Goal: Check status: Check status

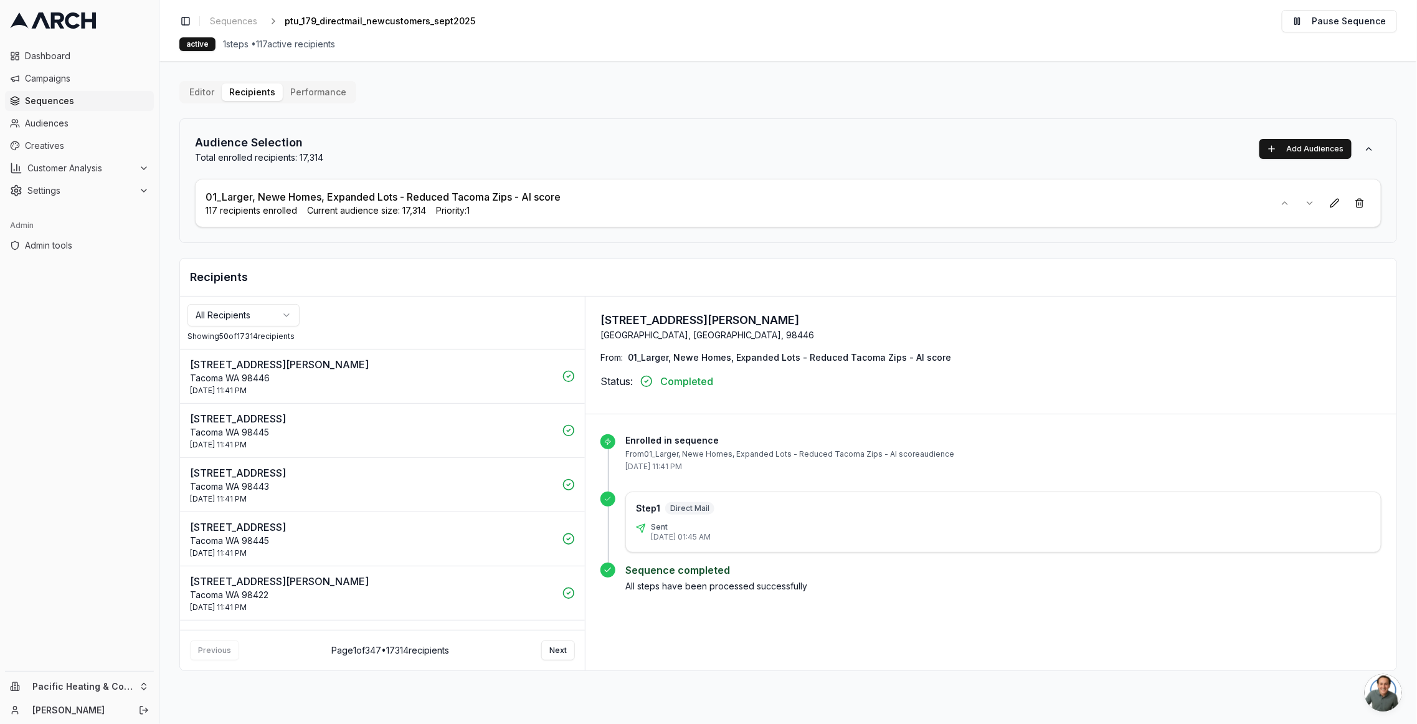
click at [234, 318] on html "Dashboard Campaigns Sequences Audiences Creatives Customer Analysis Settings Ad…" at bounding box center [708, 362] width 1417 height 724
click at [309, 375] on p "Tacoma WA 98422" at bounding box center [372, 378] width 365 height 12
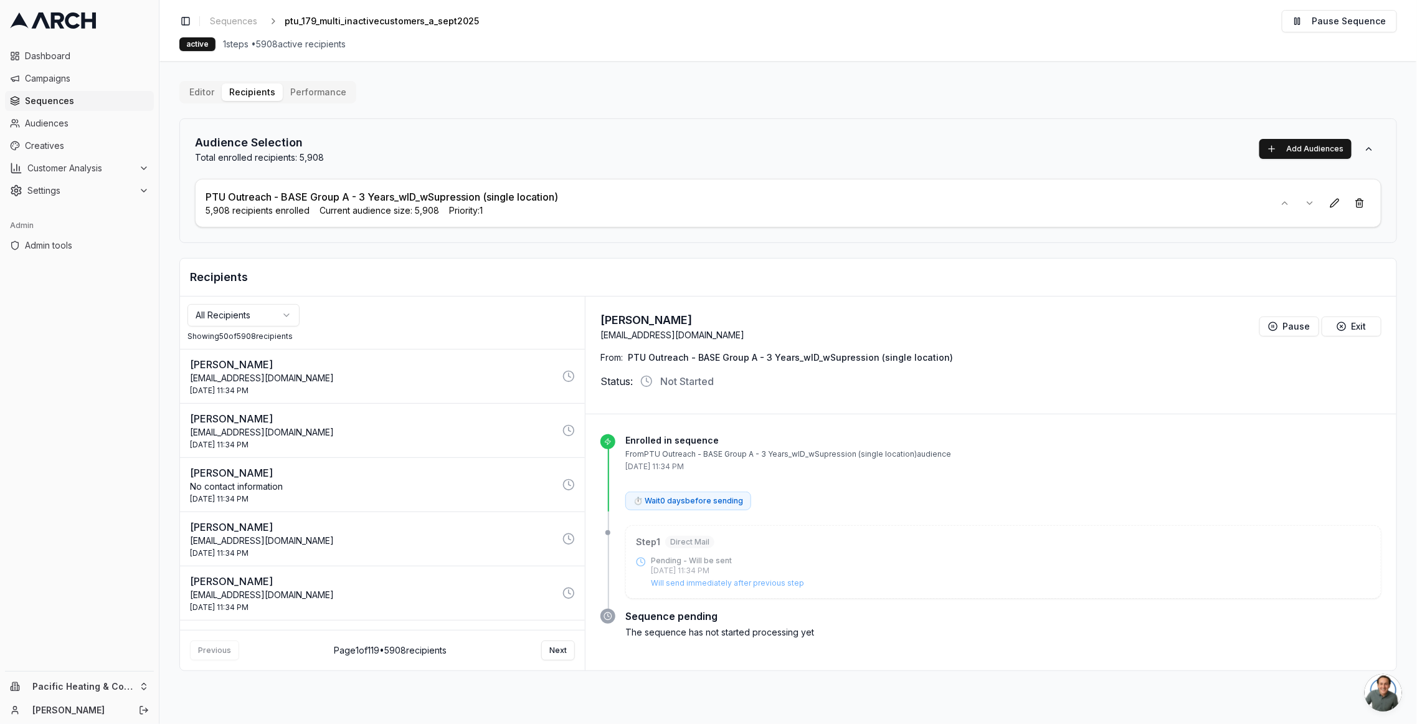
click at [367, 197] on p "PTU Outreach - BASE Group A - 3 Years_wID_wSupression (single location)" at bounding box center [382, 196] width 353 height 15
click at [37, 116] on link "Audiences" at bounding box center [79, 123] width 149 height 20
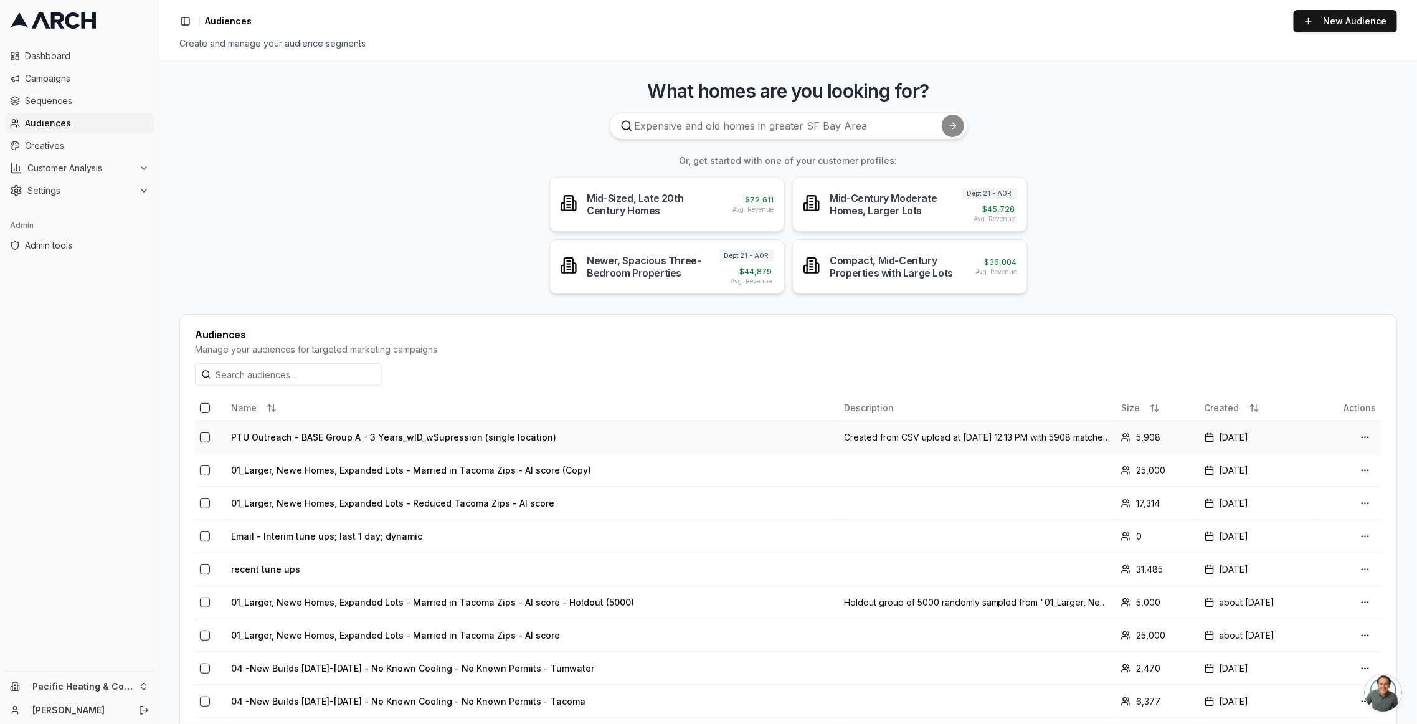
click at [292, 435] on td "PTU Outreach - BASE Group A - 3 Years_wID_wSupression (single location)" at bounding box center [532, 436] width 613 height 33
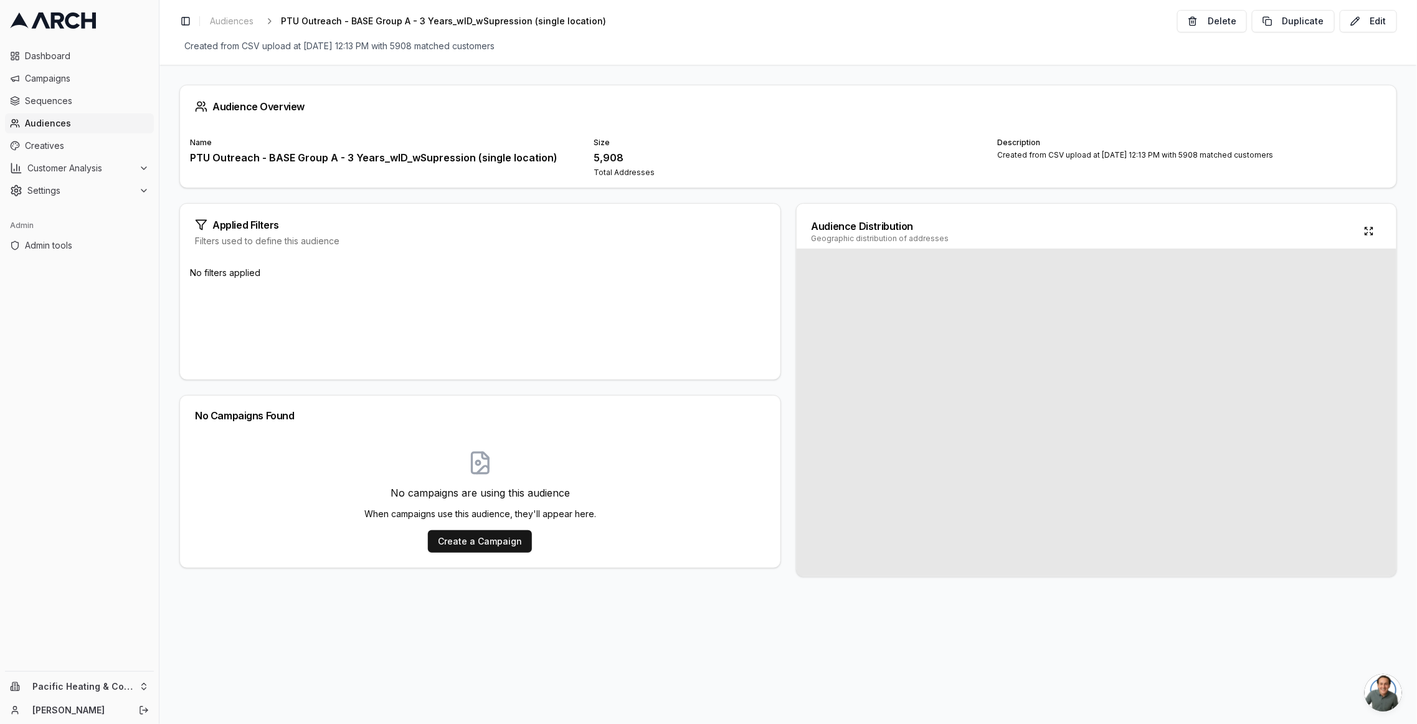
click at [1116, 151] on div "Created from CSV upload at Oct 2, 2025, 12:13 PM with 5908 matched customers" at bounding box center [1192, 155] width 389 height 10
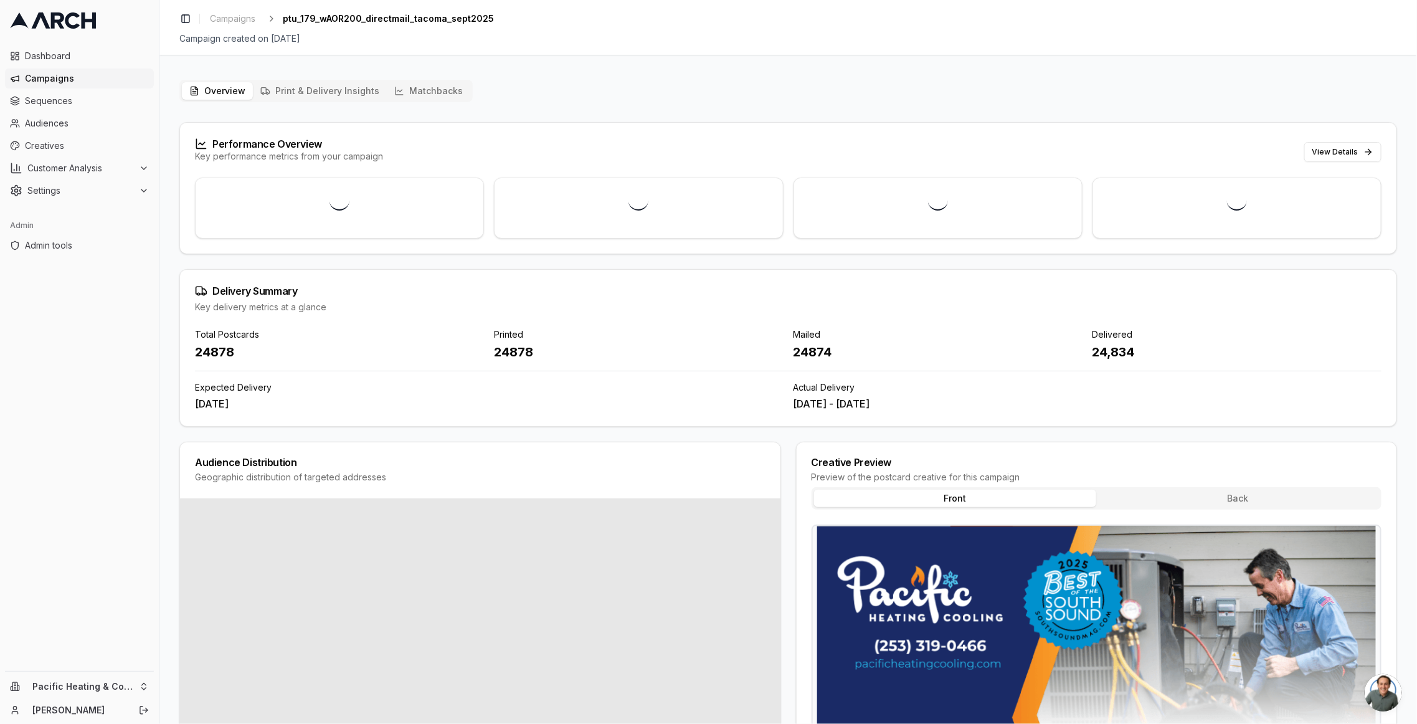
click at [451, 92] on button "Matchbacks" at bounding box center [428, 90] width 83 height 17
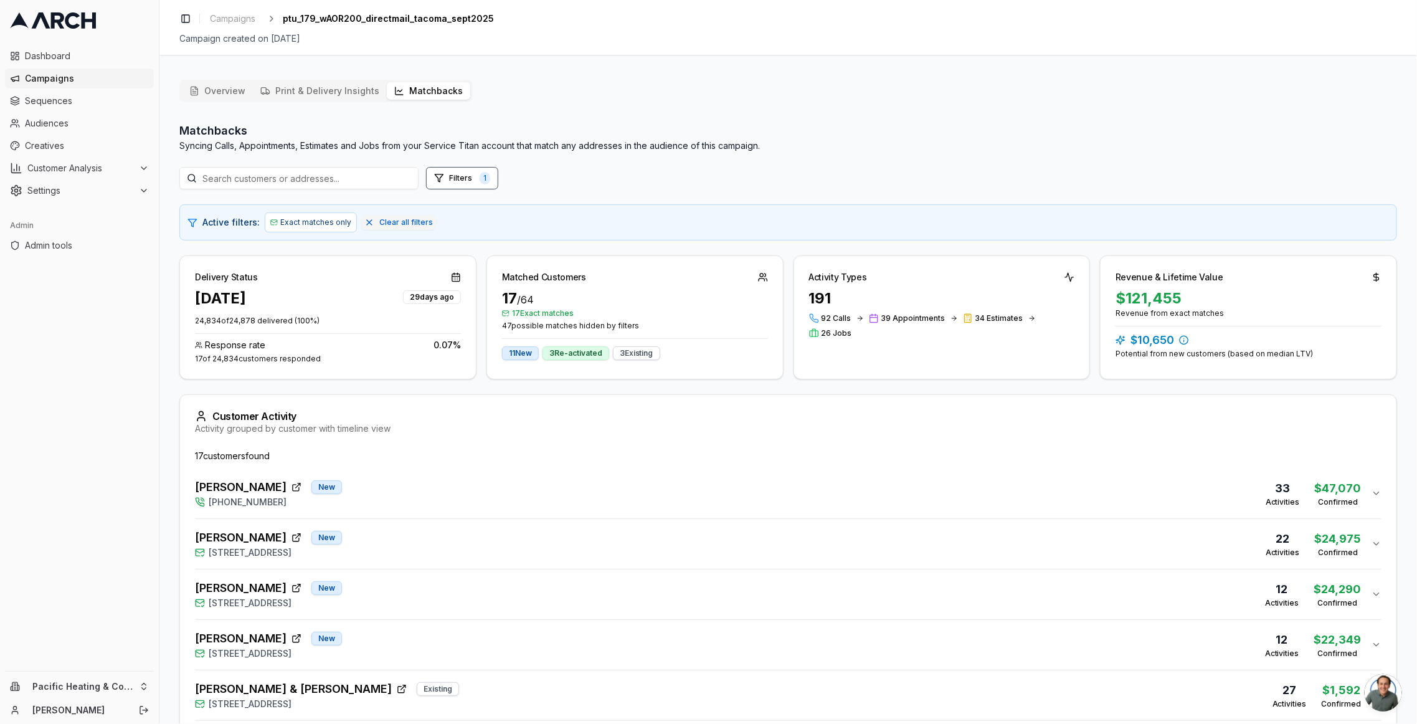
click at [196, 357] on div "17 of 24,834 customers responded" at bounding box center [328, 359] width 266 height 10
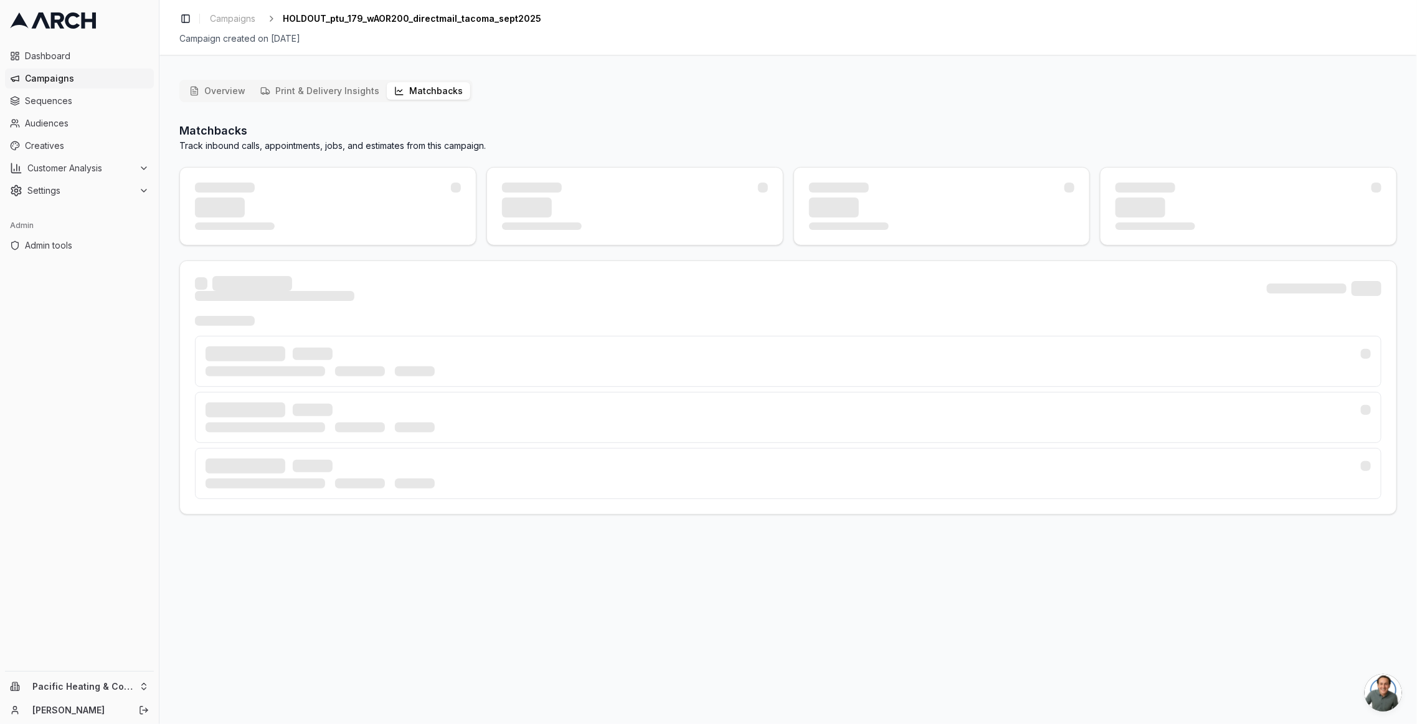
click at [428, 92] on button "Matchbacks" at bounding box center [428, 90] width 83 height 17
click at [422, 90] on button "Matchbacks" at bounding box center [428, 90] width 83 height 17
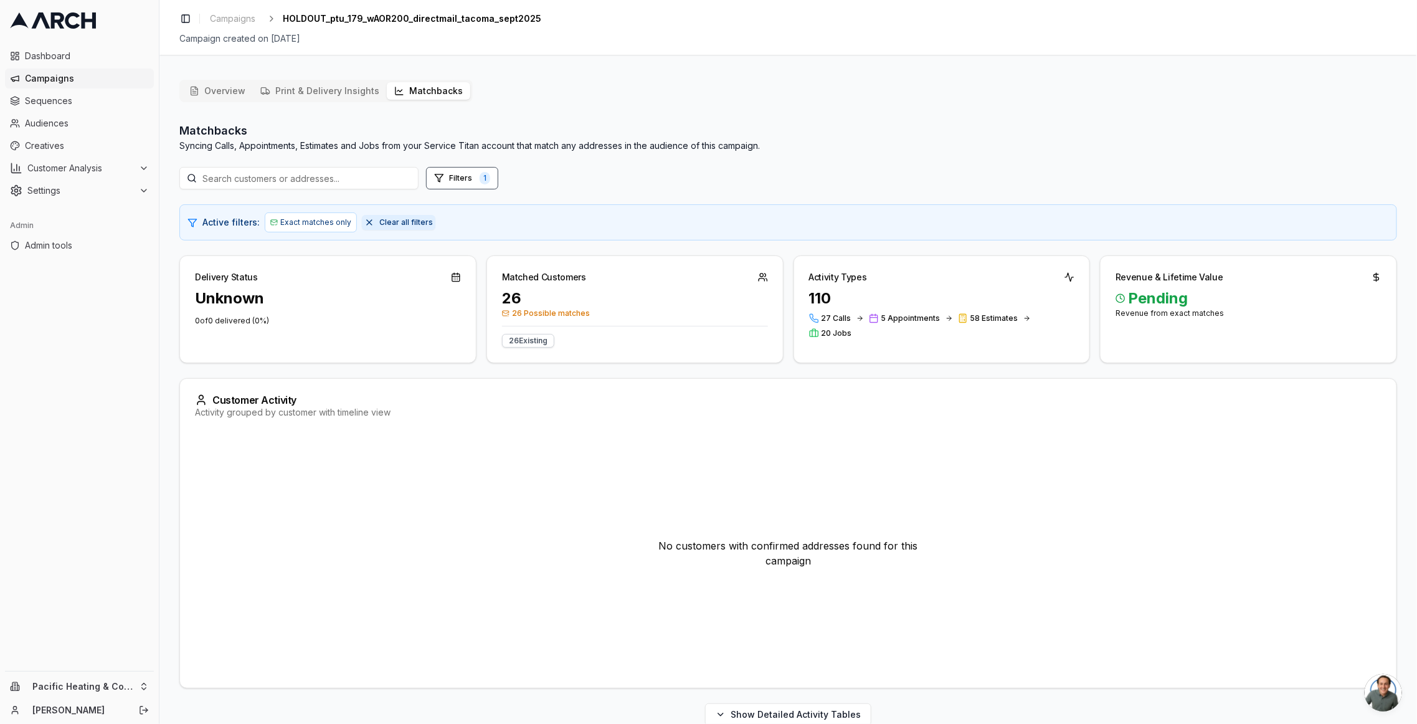
click at [367, 221] on button "Clear all filters" at bounding box center [398, 222] width 73 height 15
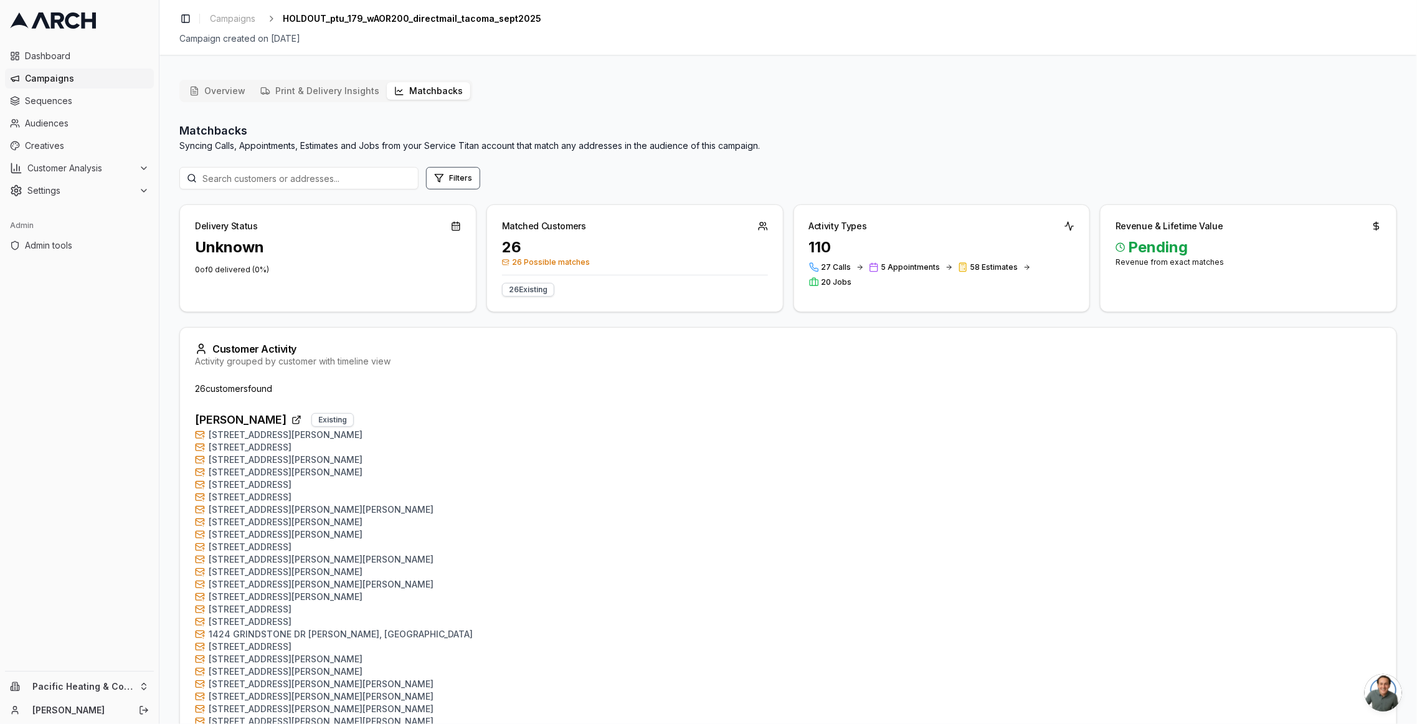
click at [212, 84] on button "Overview" at bounding box center [217, 90] width 71 height 17
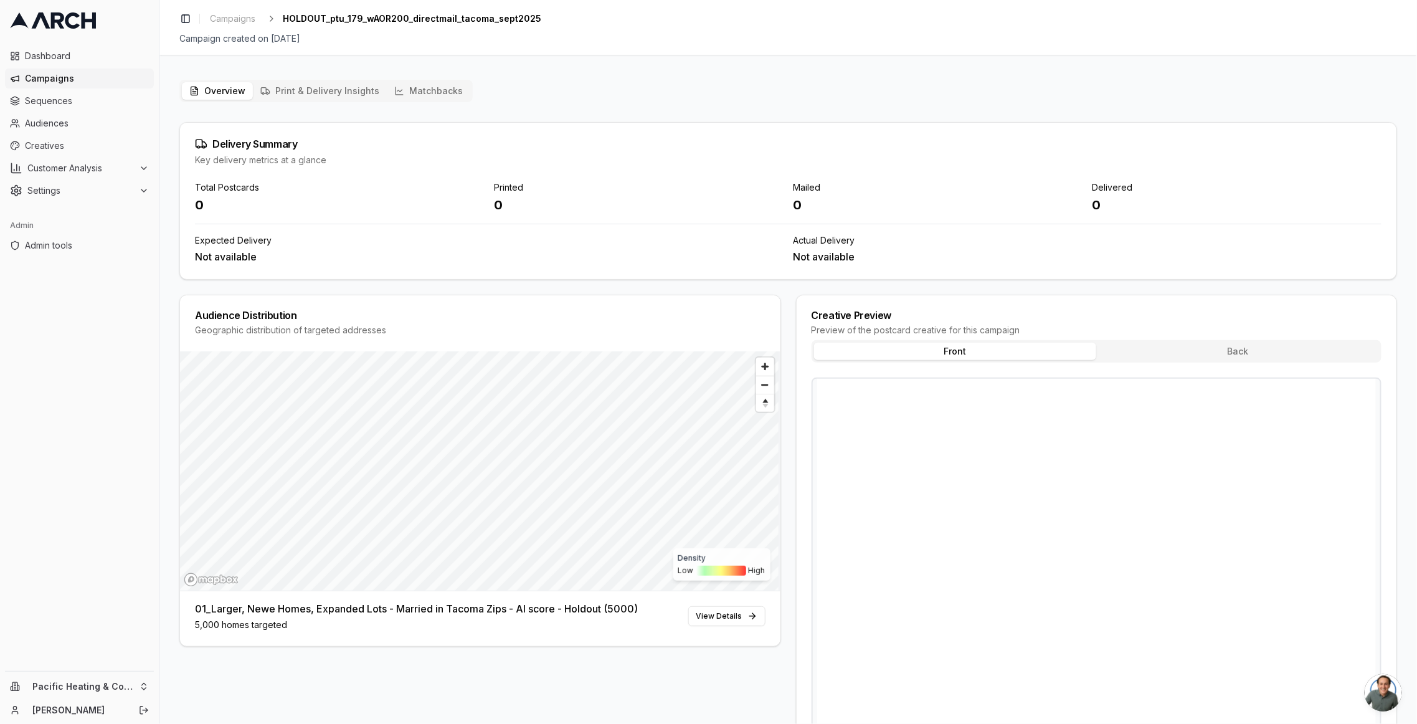
click at [283, 88] on button "Print & Delivery Insights" at bounding box center [320, 90] width 134 height 17
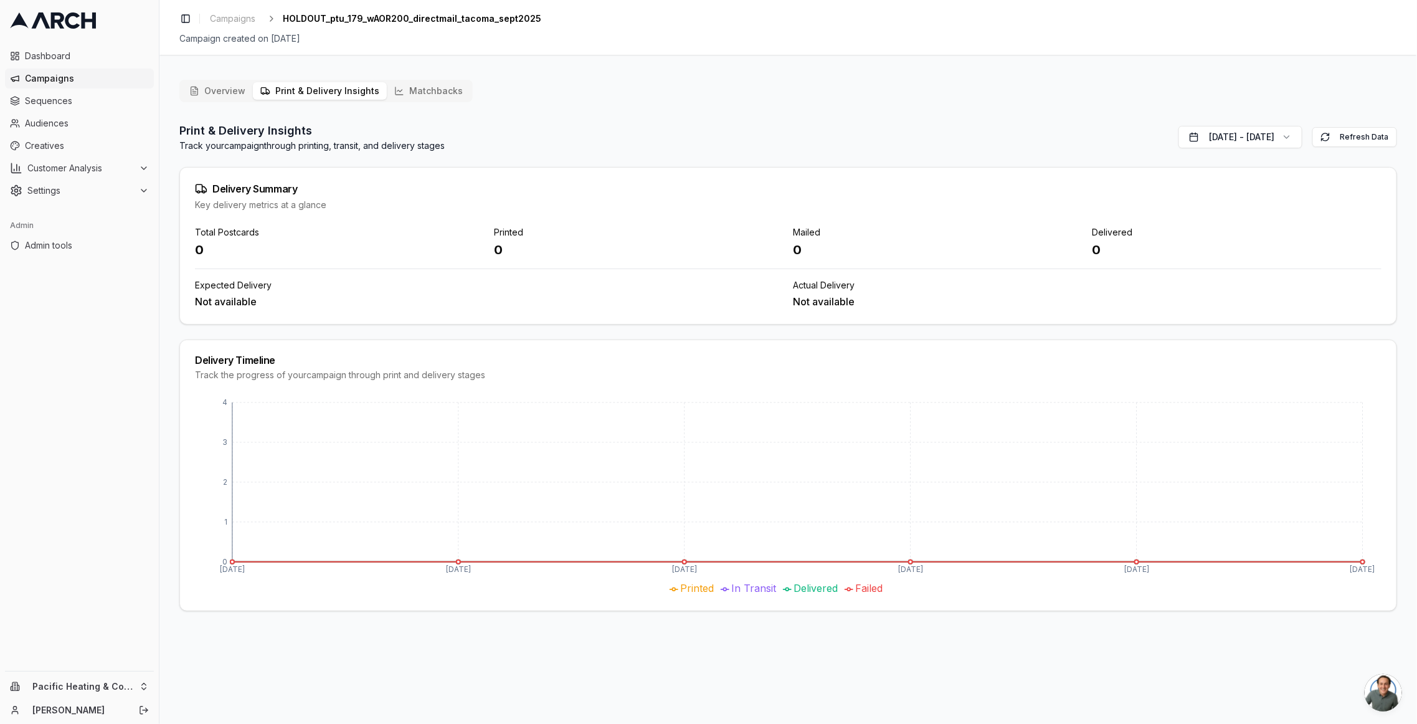
click at [419, 85] on button "Matchbacks" at bounding box center [428, 90] width 83 height 17
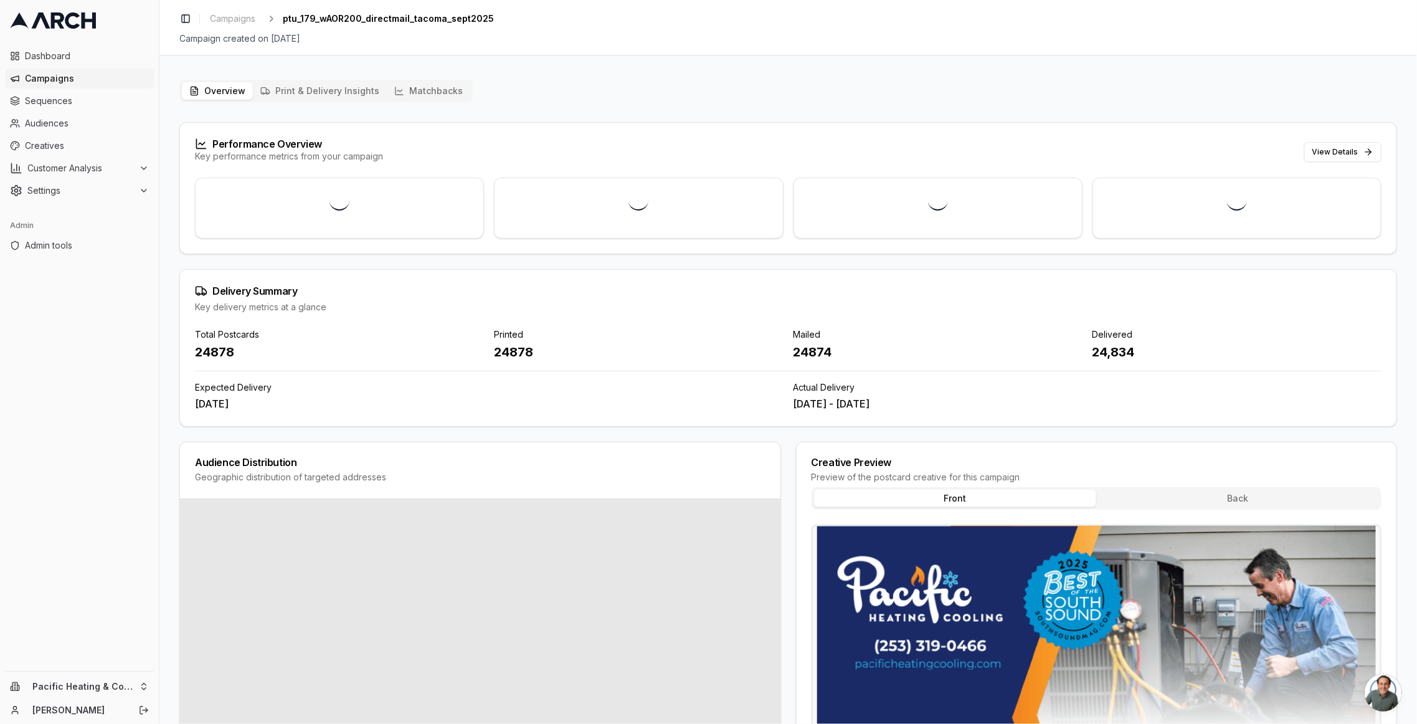
click at [411, 90] on button "Matchbacks" at bounding box center [428, 90] width 83 height 17
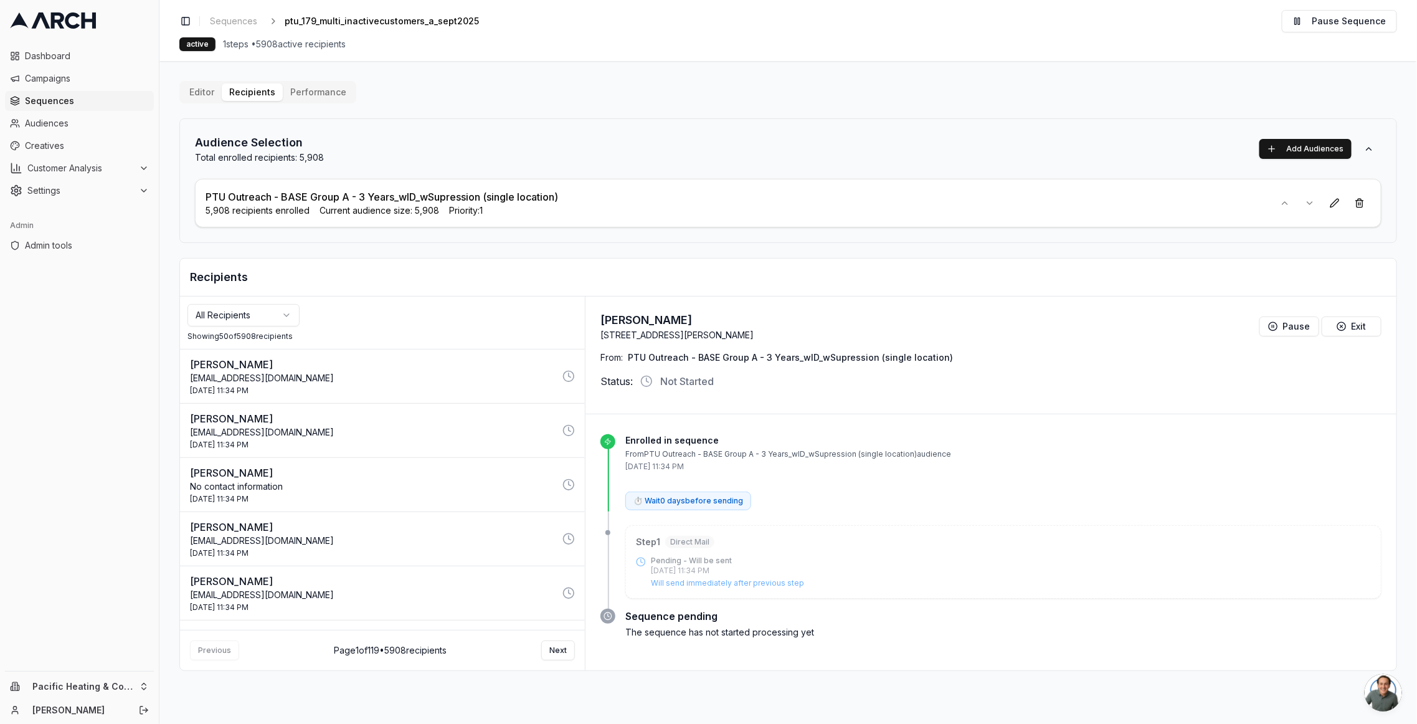
click at [283, 307] on html "Dashboard Campaigns Sequences Audiences Creatives Customer Analysis Settings Ad…" at bounding box center [708, 362] width 1417 height 724
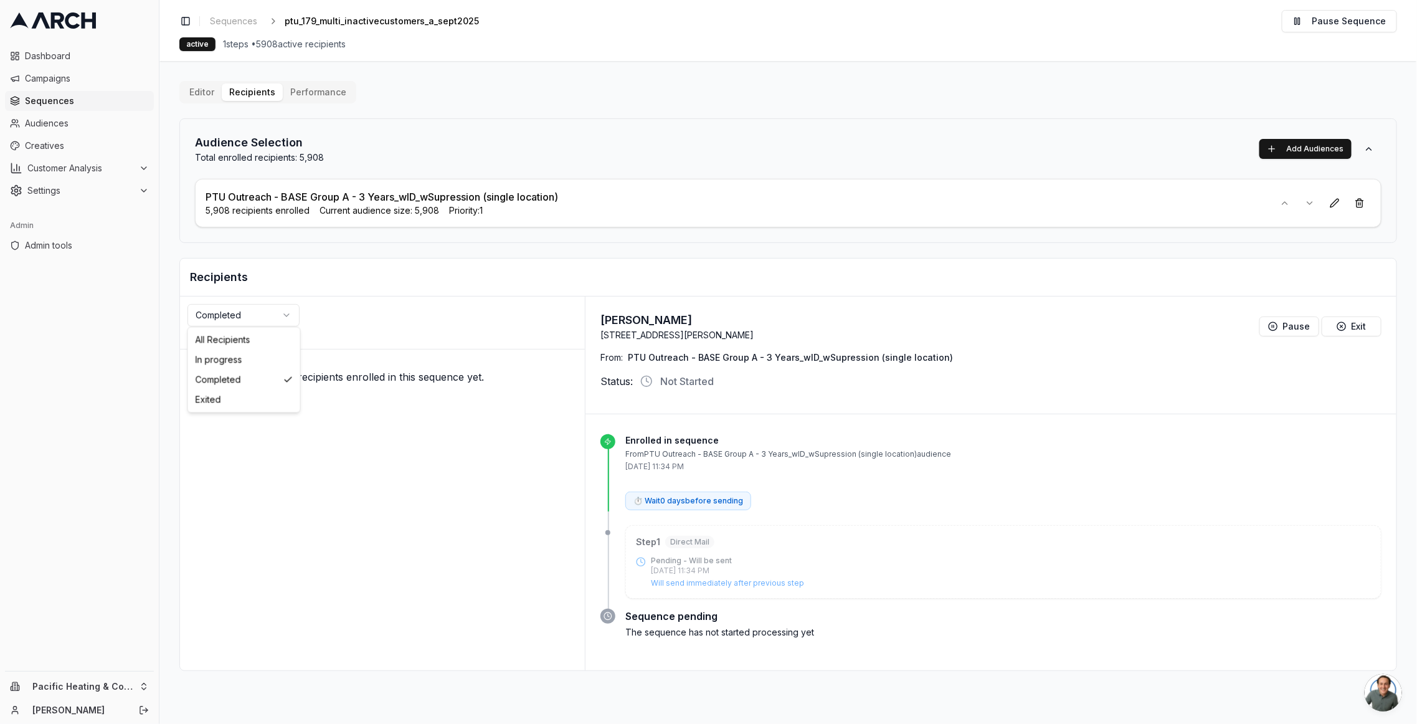
click at [254, 319] on html "Dashboard Campaigns Sequences Audiences Creatives Customer Analysis Settings Ad…" at bounding box center [708, 362] width 1417 height 724
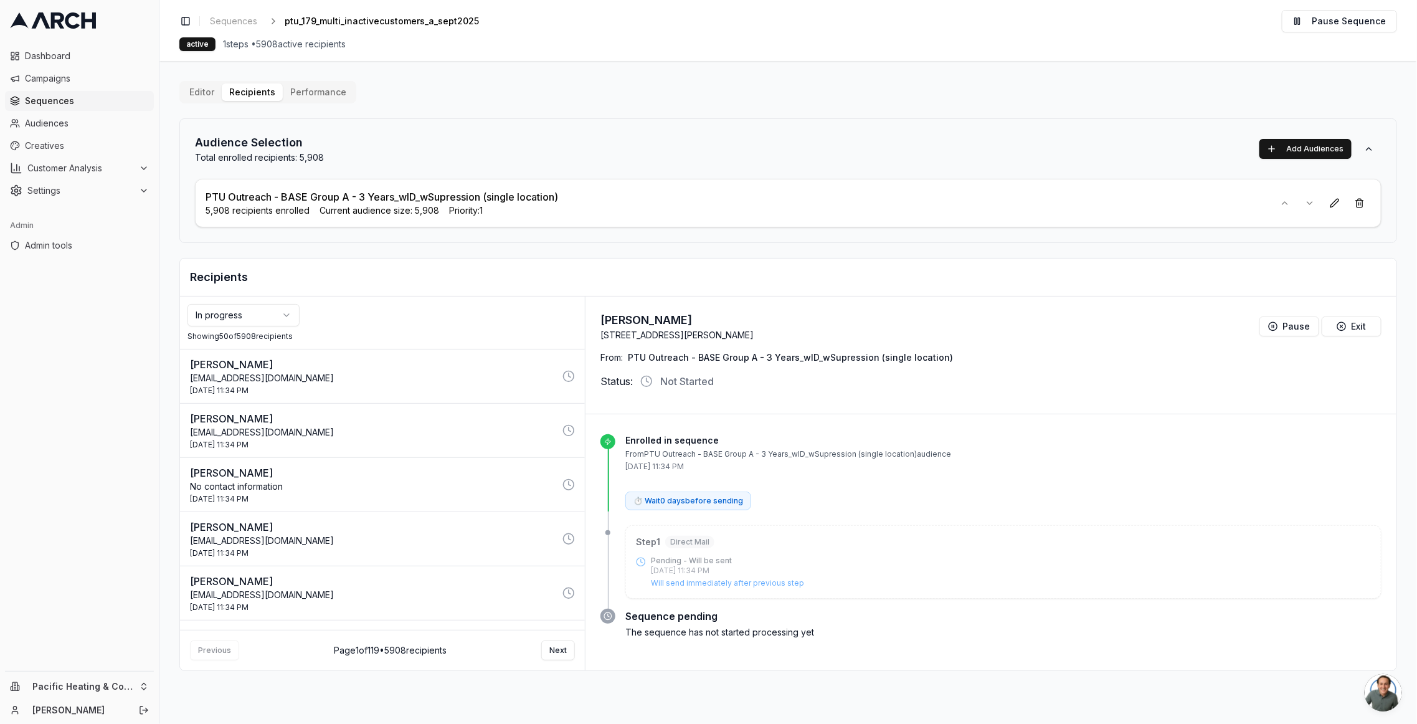
click at [266, 311] on html "Dashboard Campaigns Sequences Audiences Creatives Customer Analysis Settings Ad…" at bounding box center [708, 362] width 1417 height 724
click at [474, 362] on p "[PERSON_NAME]" at bounding box center [372, 364] width 365 height 15
click at [464, 404] on button "[PERSON_NAME] [EMAIL_ADDRESS][DOMAIN_NAME] [DATE] 11:34 PM" at bounding box center [382, 431] width 405 height 54
click at [472, 440] on div "[DATE] 11:34 PM" at bounding box center [372, 445] width 365 height 10
click at [479, 374] on p "[EMAIL_ADDRESS][DOMAIN_NAME]" at bounding box center [372, 378] width 365 height 12
